Goal: Task Accomplishment & Management: Manage account settings

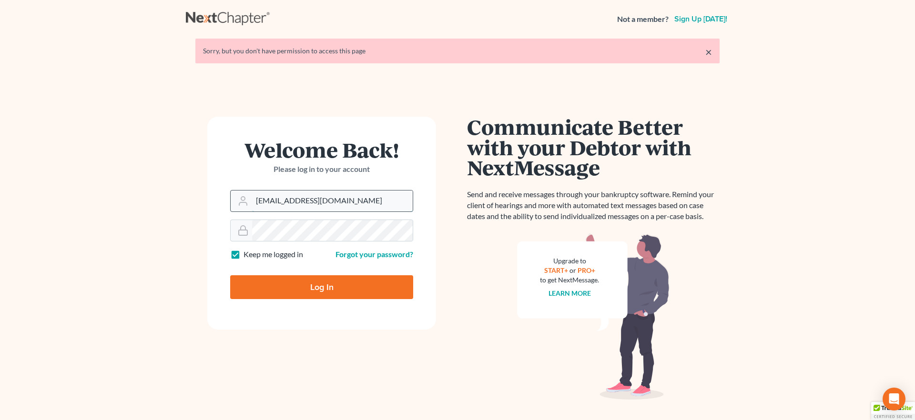
click at [333, 205] on input "alyssa@daxjmiller.com" at bounding box center [332, 201] width 161 height 21
type input "dax@daxjmiller.com"
click at [312, 288] on input "Log In" at bounding box center [321, 288] width 183 height 24
type input "Thinking..."
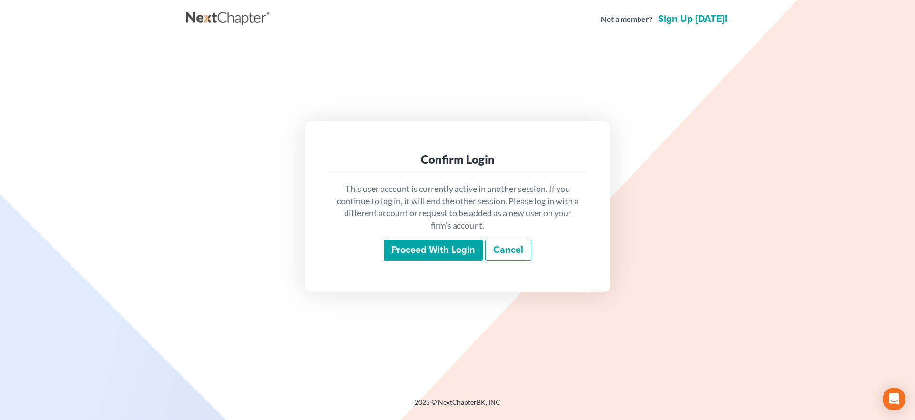
click at [445, 248] on input "Proceed with login" at bounding box center [433, 251] width 99 height 22
